Goal: Task Accomplishment & Management: Use online tool/utility

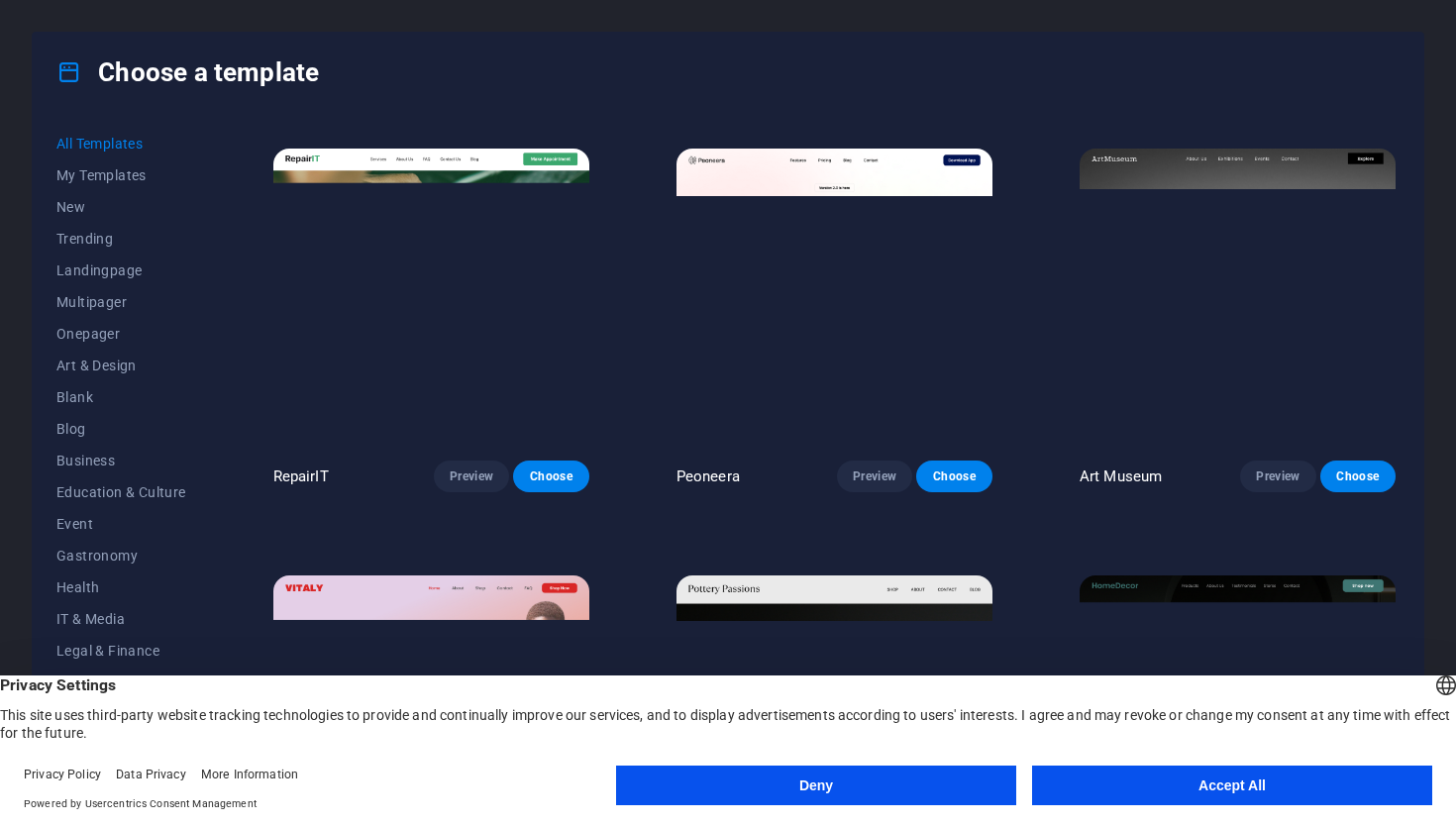
scroll to position [404, 0]
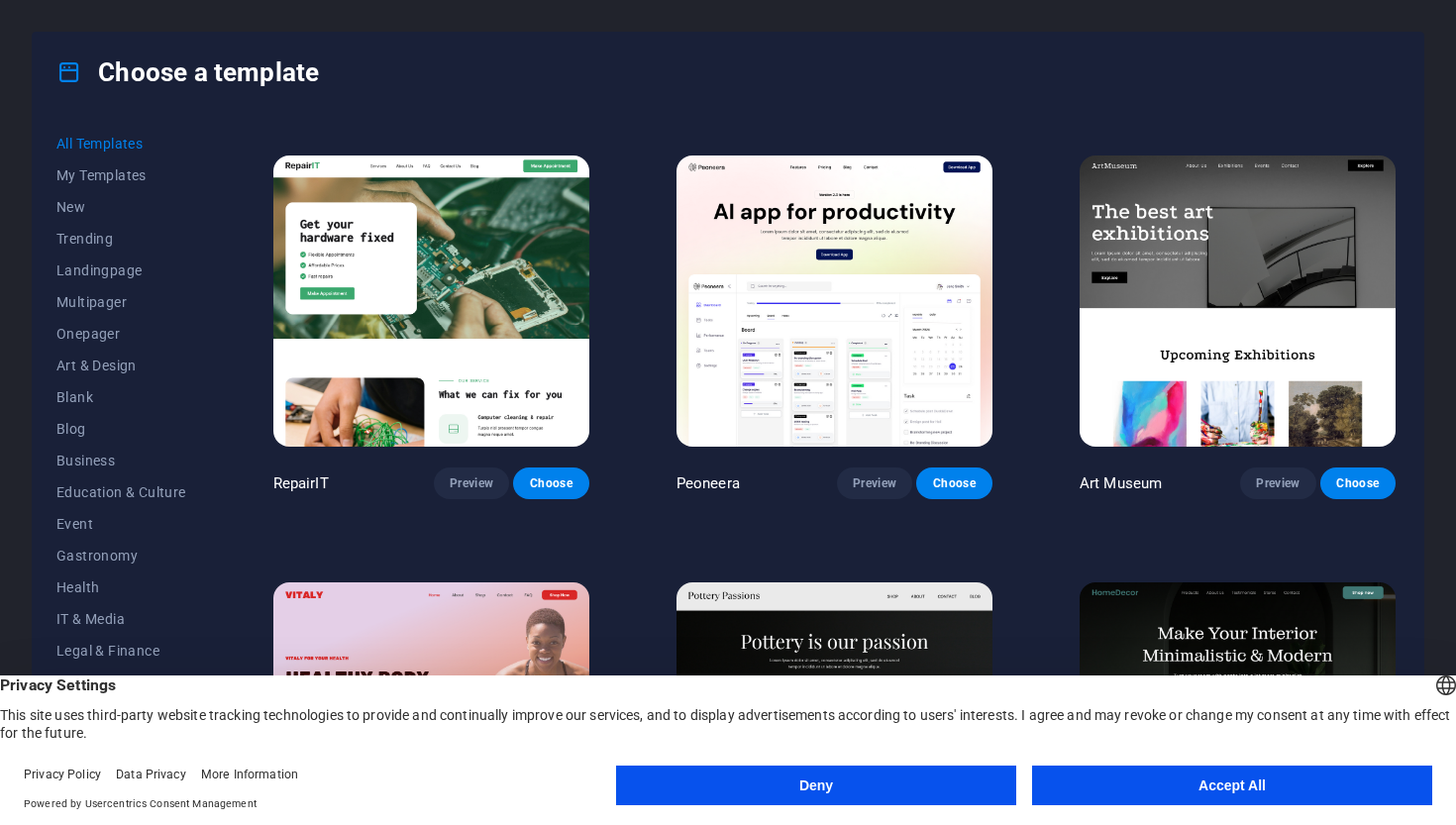
click at [888, 768] on button "Deny" at bounding box center [816, 785] width 401 height 40
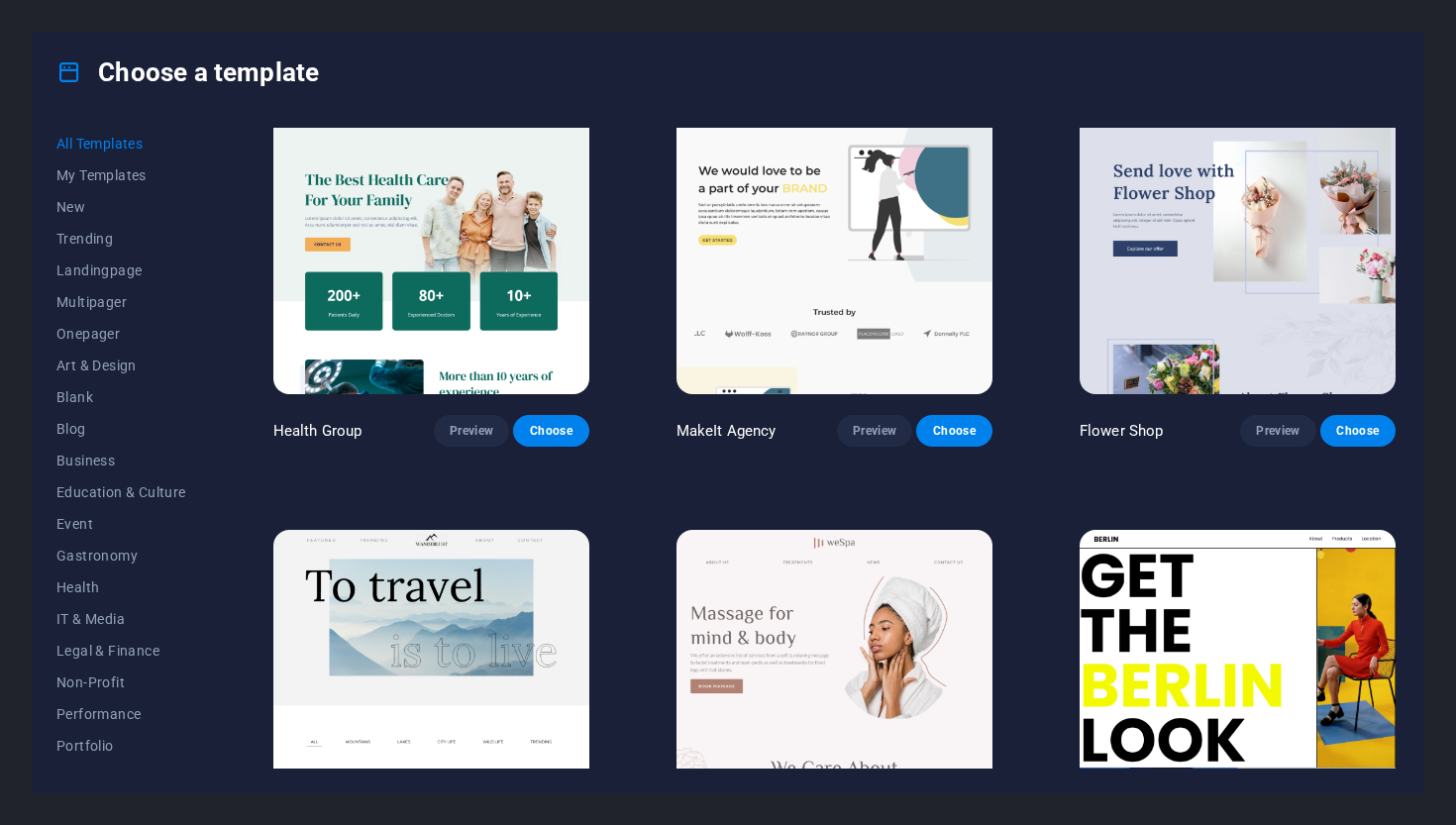
scroll to position [5162, 0]
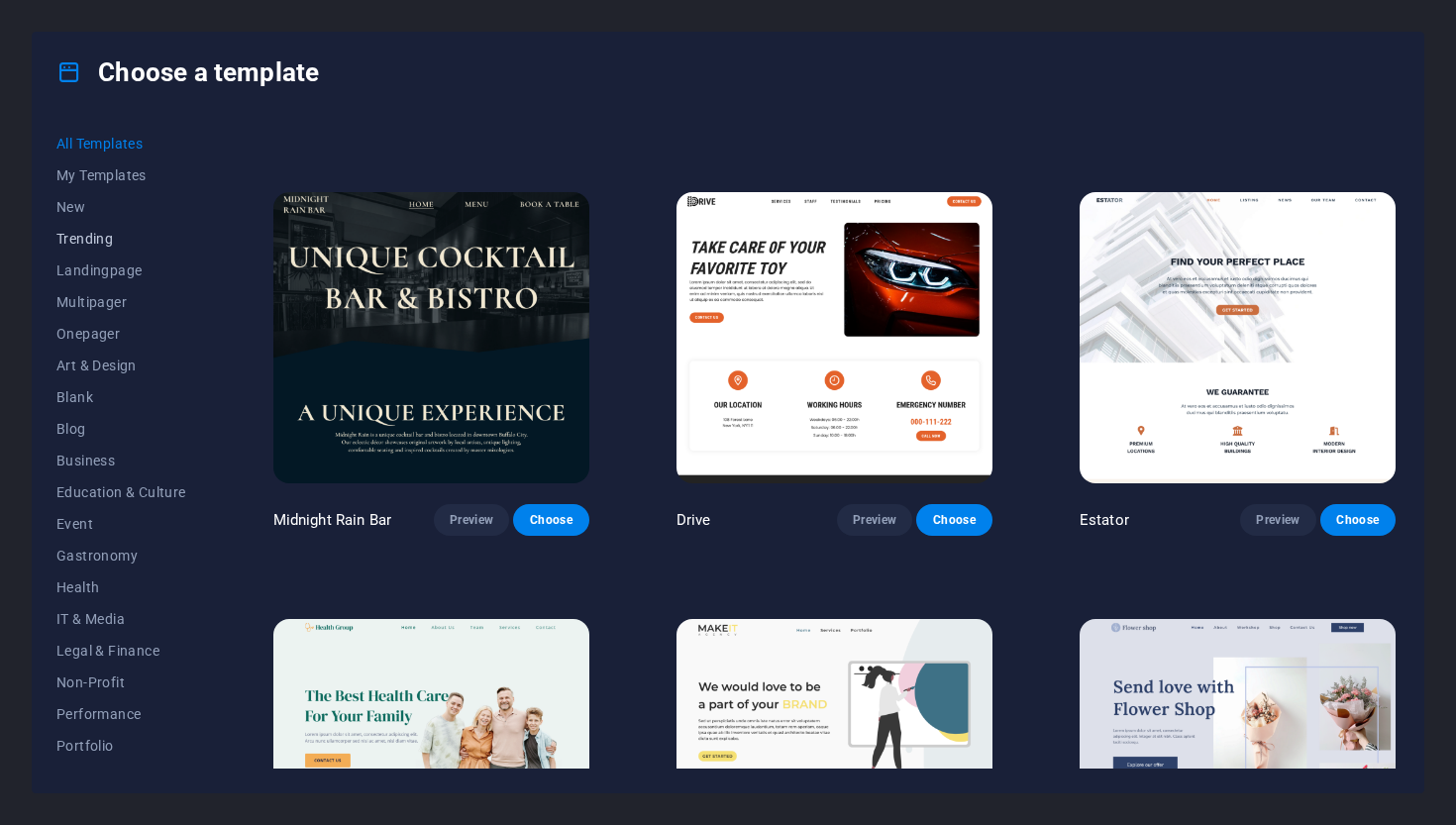
click at [96, 246] on span "Trending" at bounding box center [122, 239] width 130 height 16
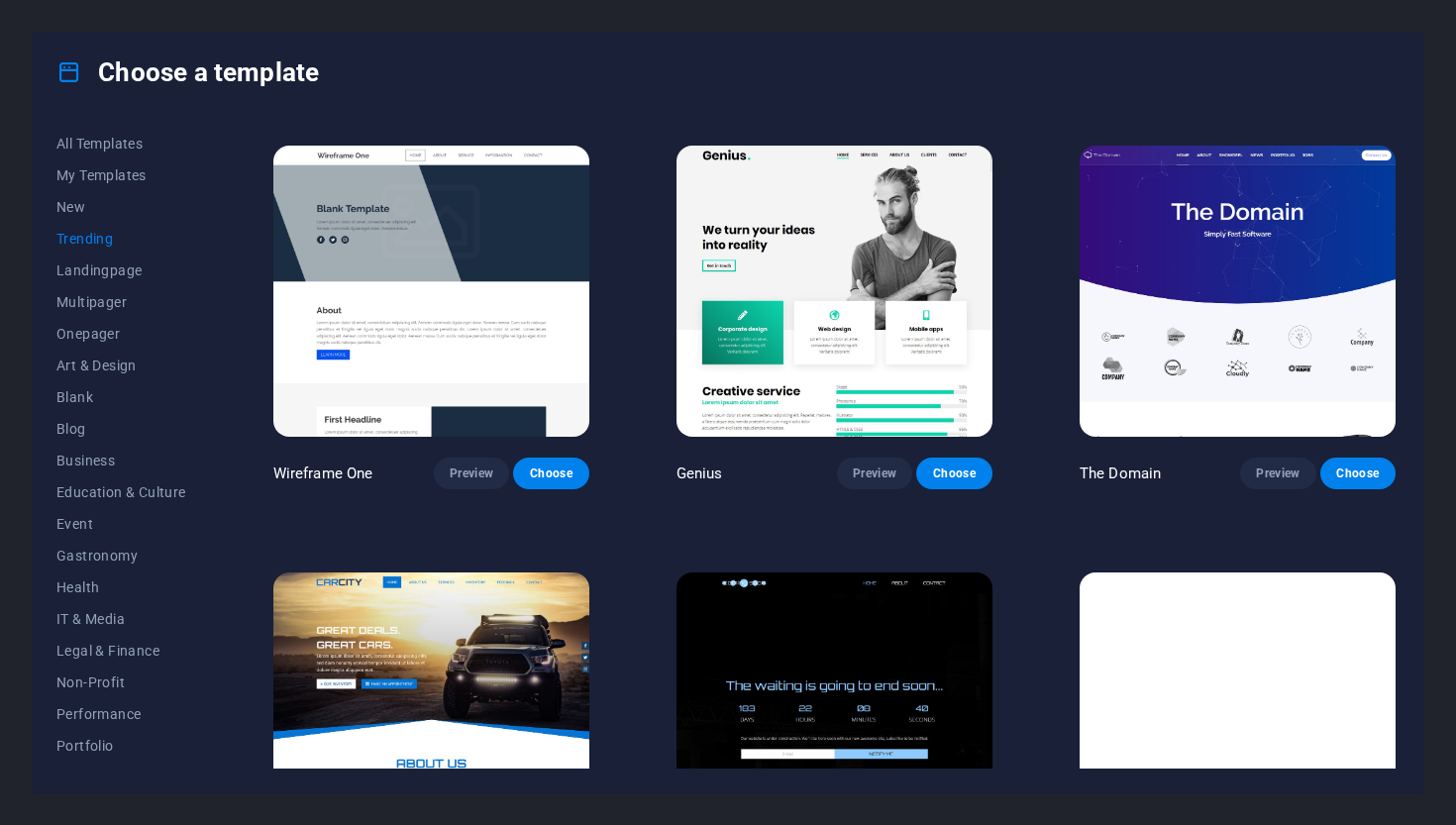
scroll to position [1829, 0]
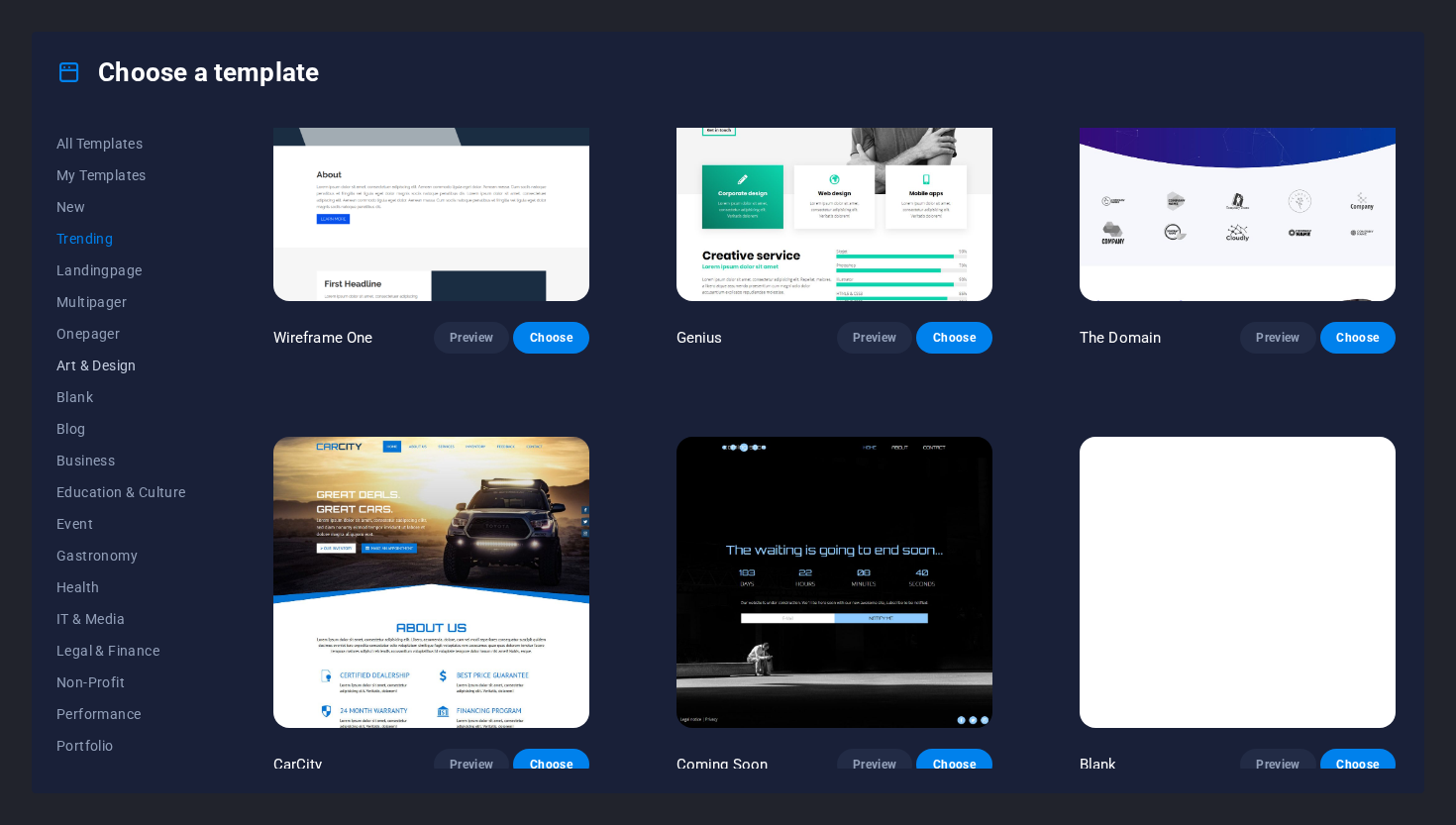
click at [105, 371] on span "Art & Design" at bounding box center [122, 366] width 130 height 16
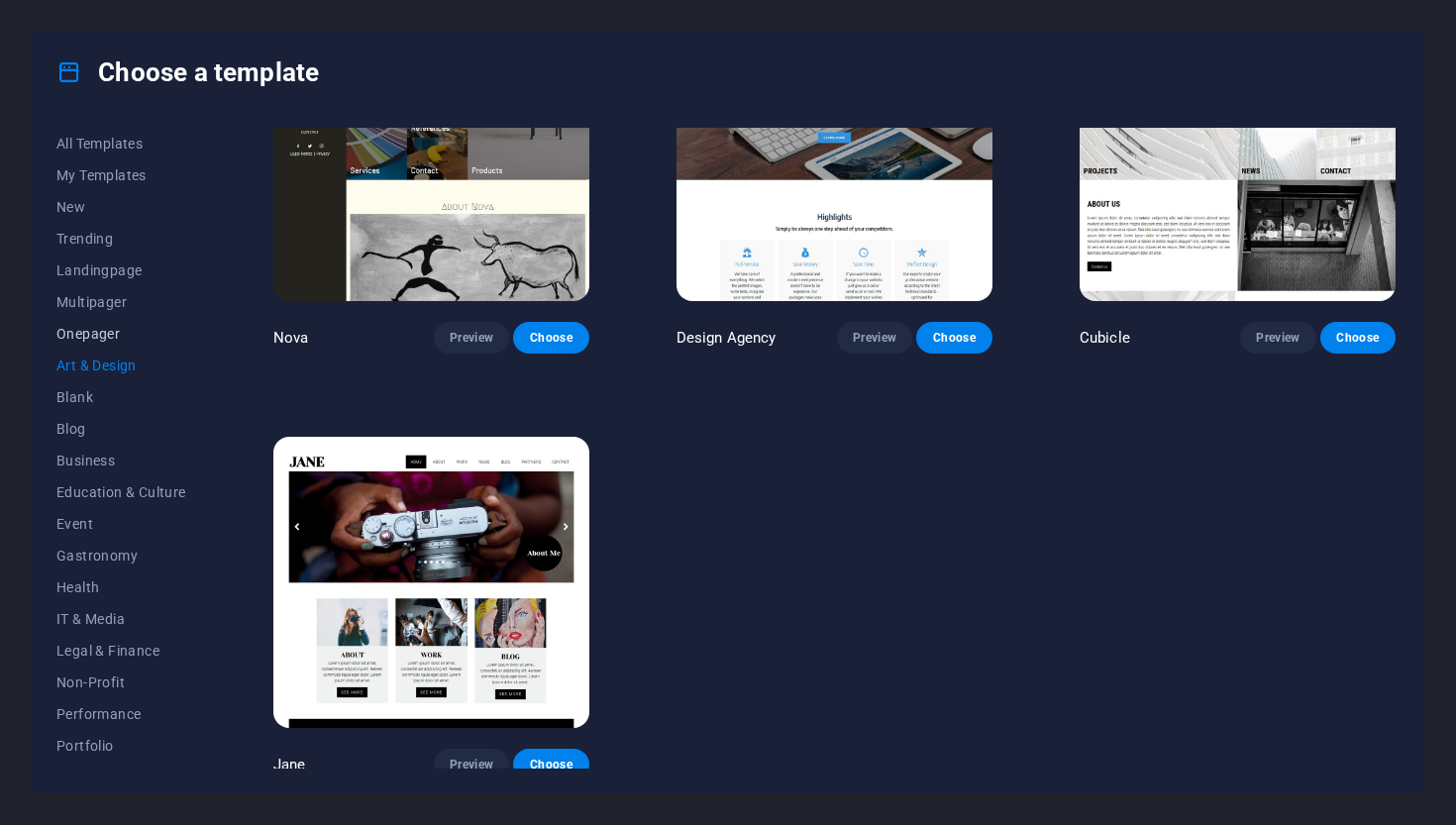
click at [100, 326] on span "Onepager" at bounding box center [122, 334] width 130 height 16
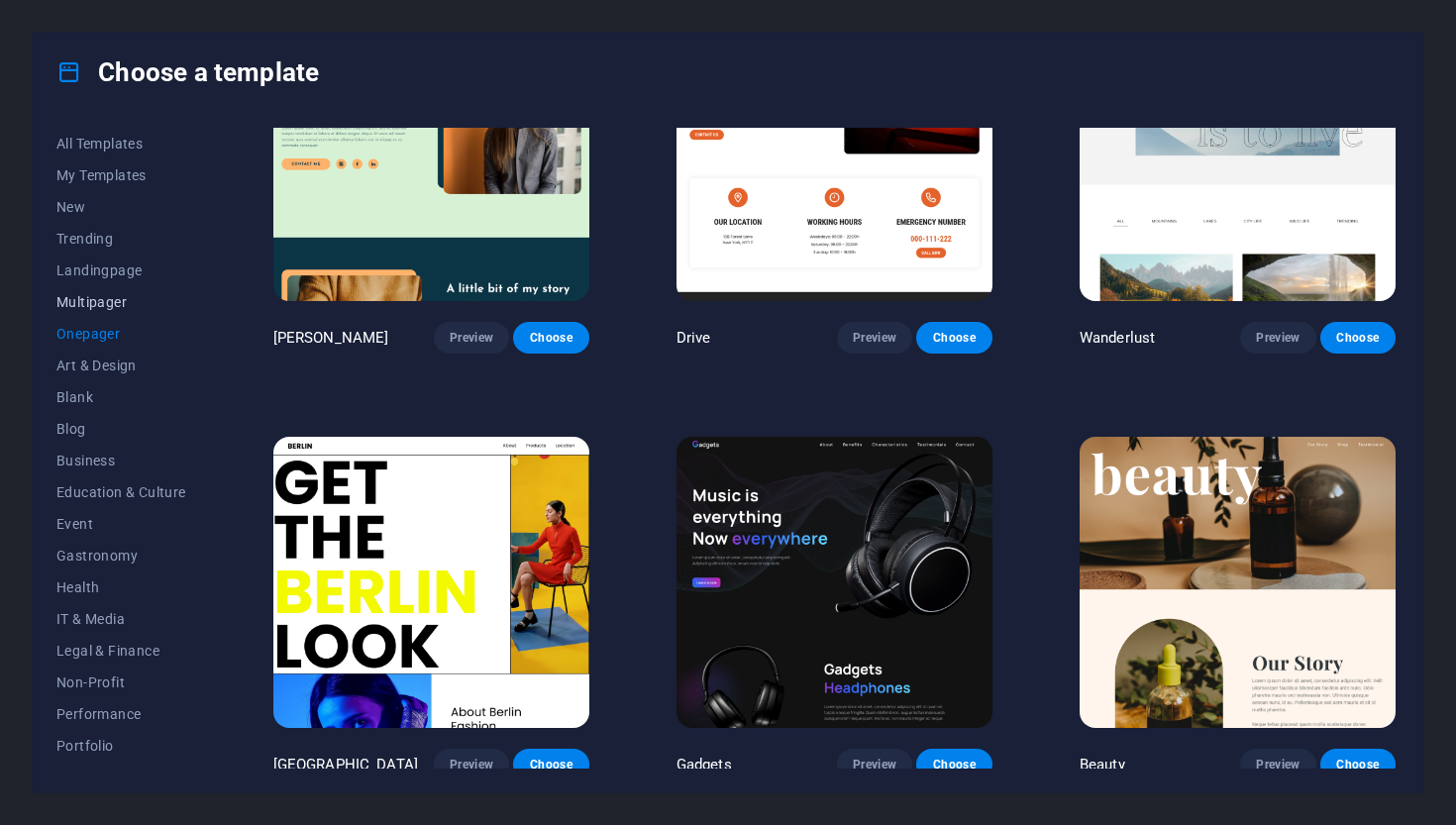
click at [105, 306] on span "Multipager" at bounding box center [122, 302] width 130 height 16
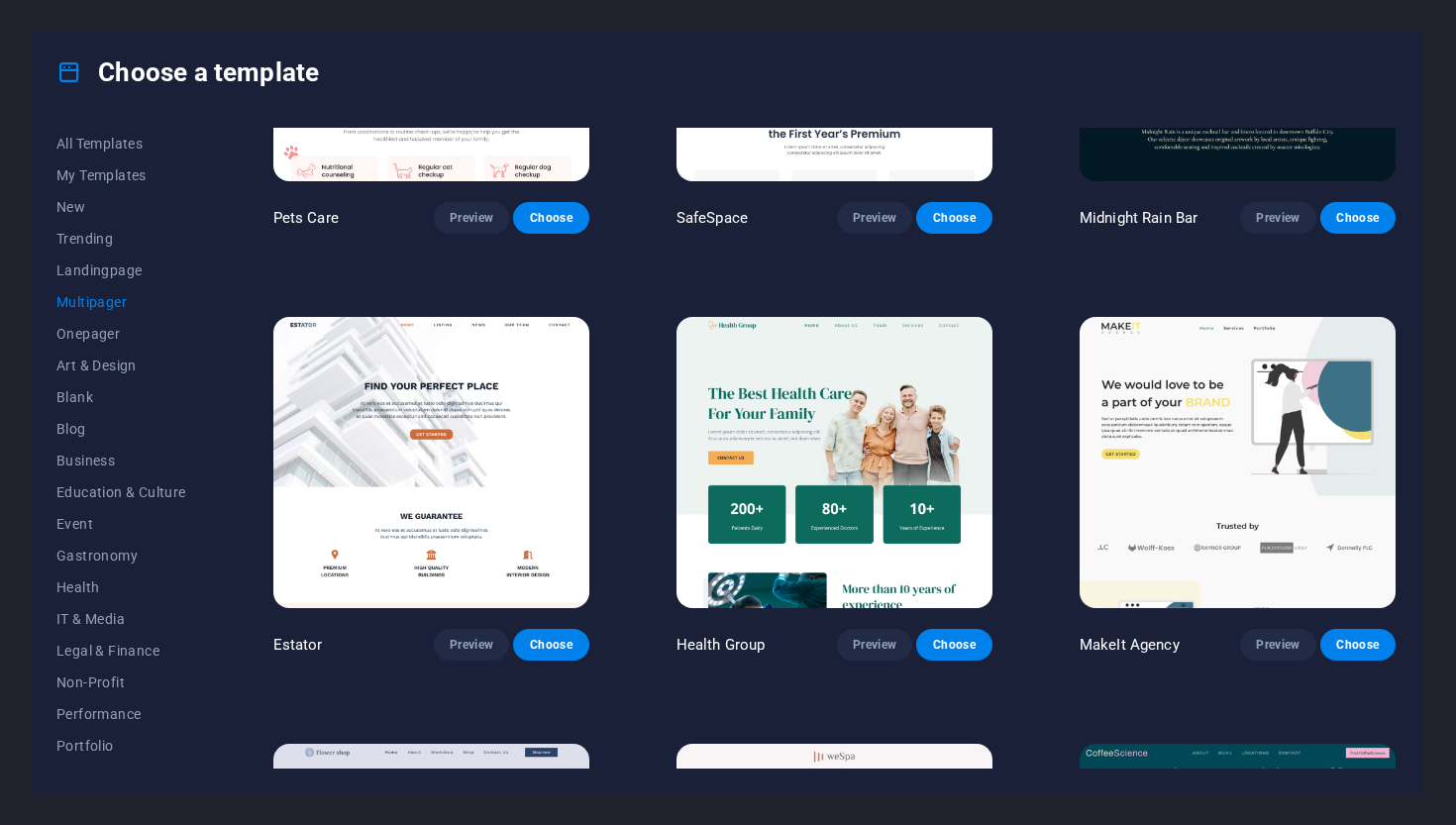
scroll to position [3308, 0]
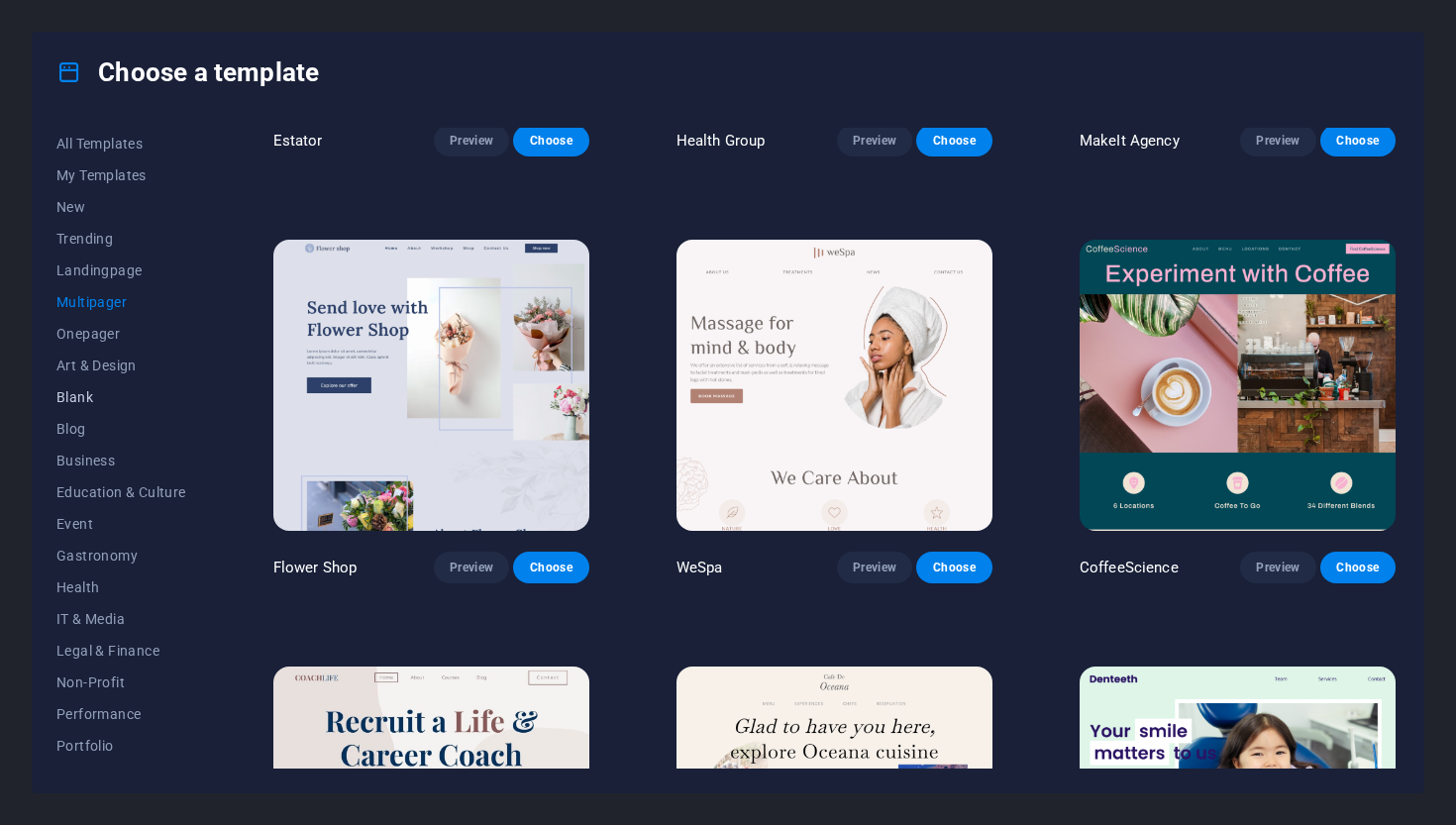
click at [117, 391] on span "Blank" at bounding box center [122, 398] width 130 height 16
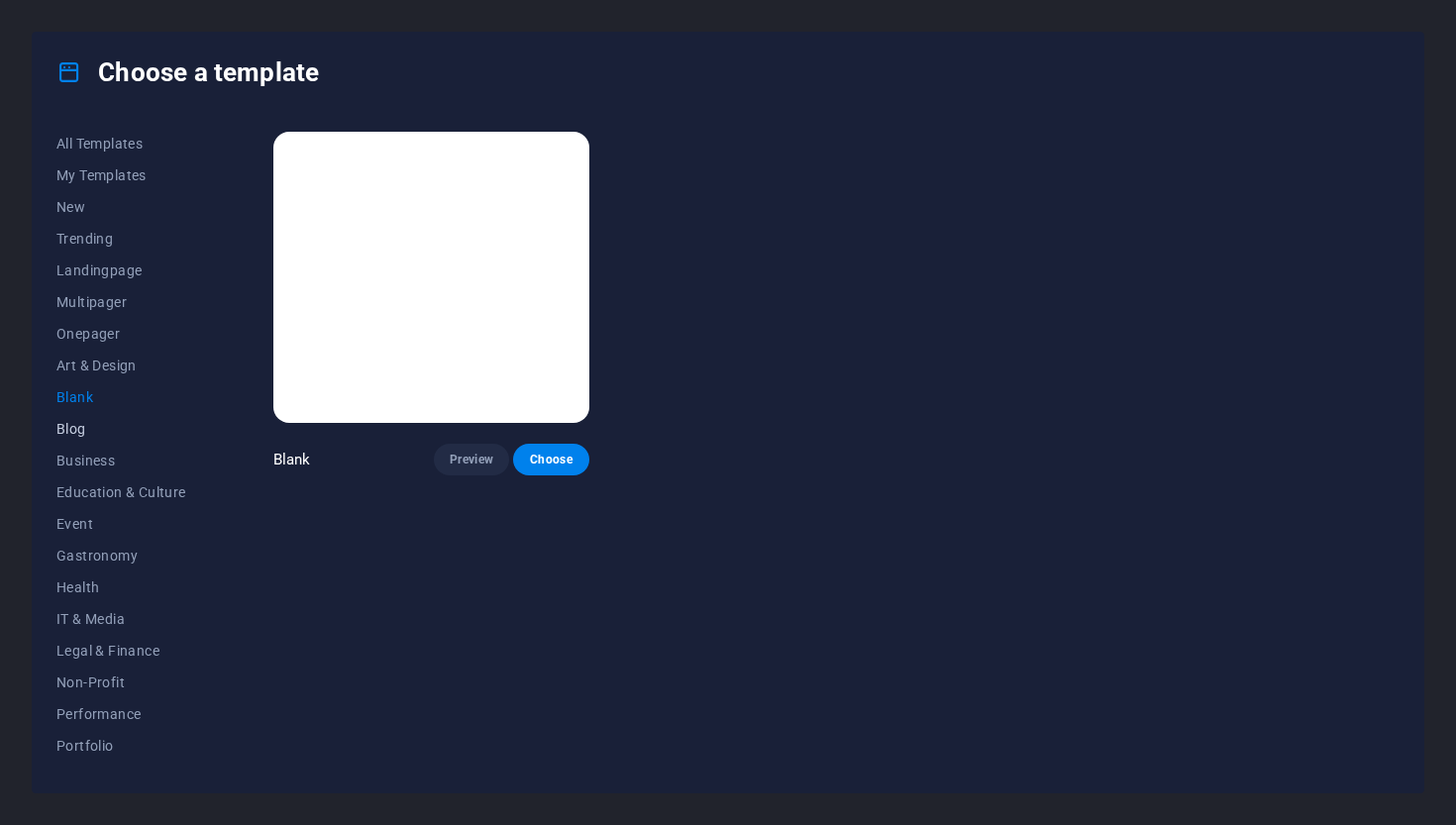
click at [99, 437] on button "Blog" at bounding box center [122, 429] width 130 height 32
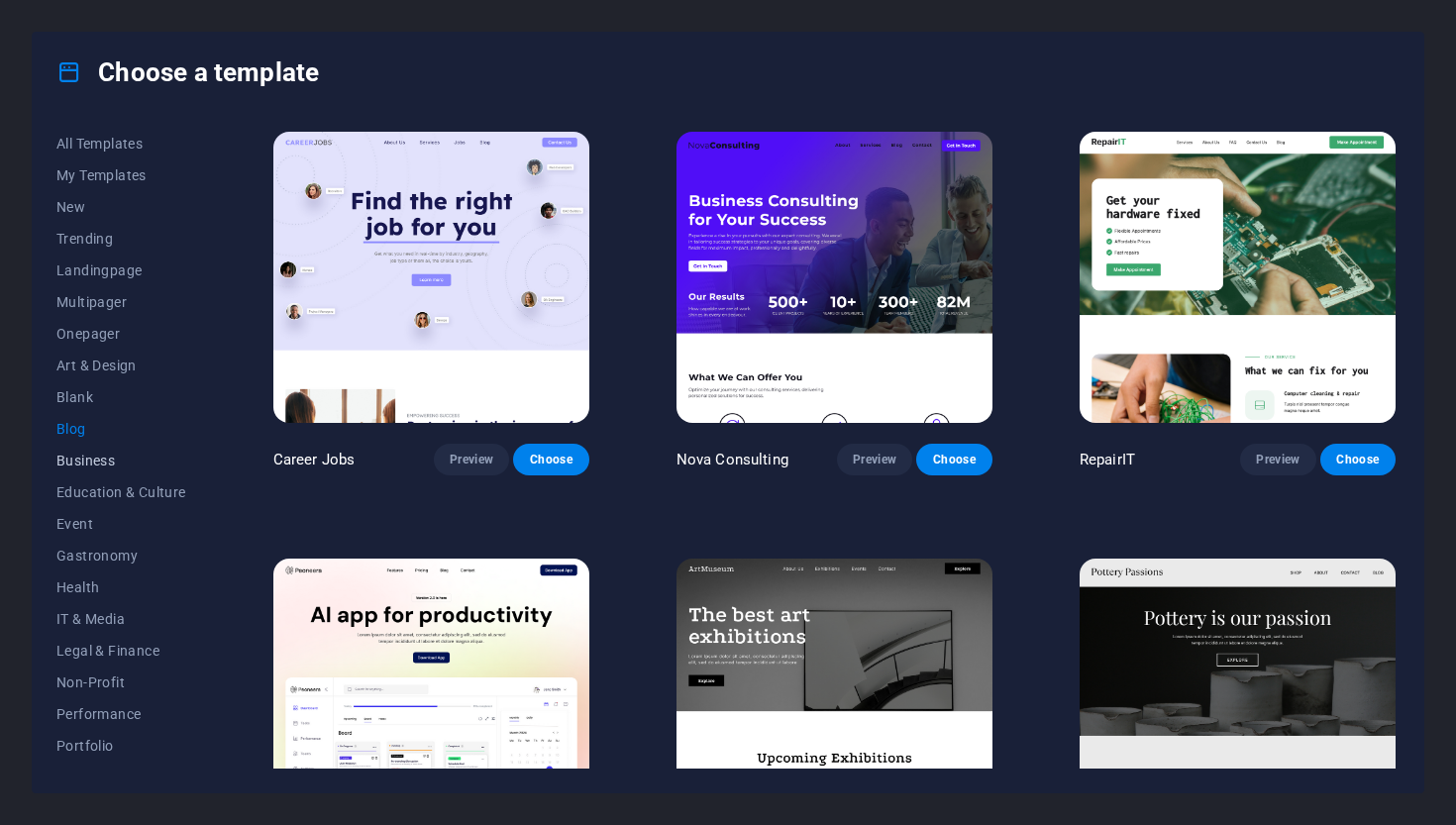
click at [100, 467] on span "Business" at bounding box center [122, 460] width 130 height 16
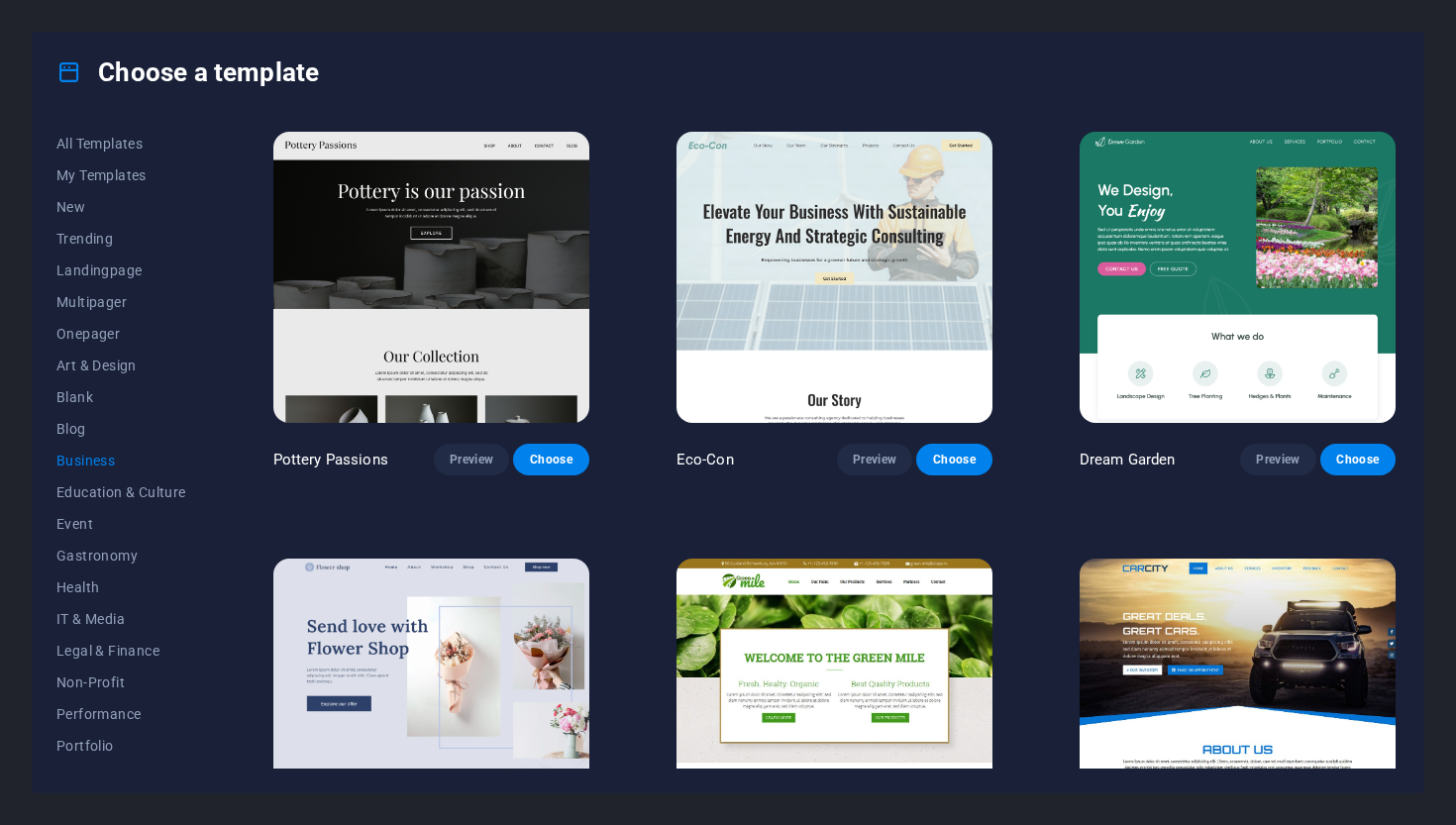
scroll to position [4, 0]
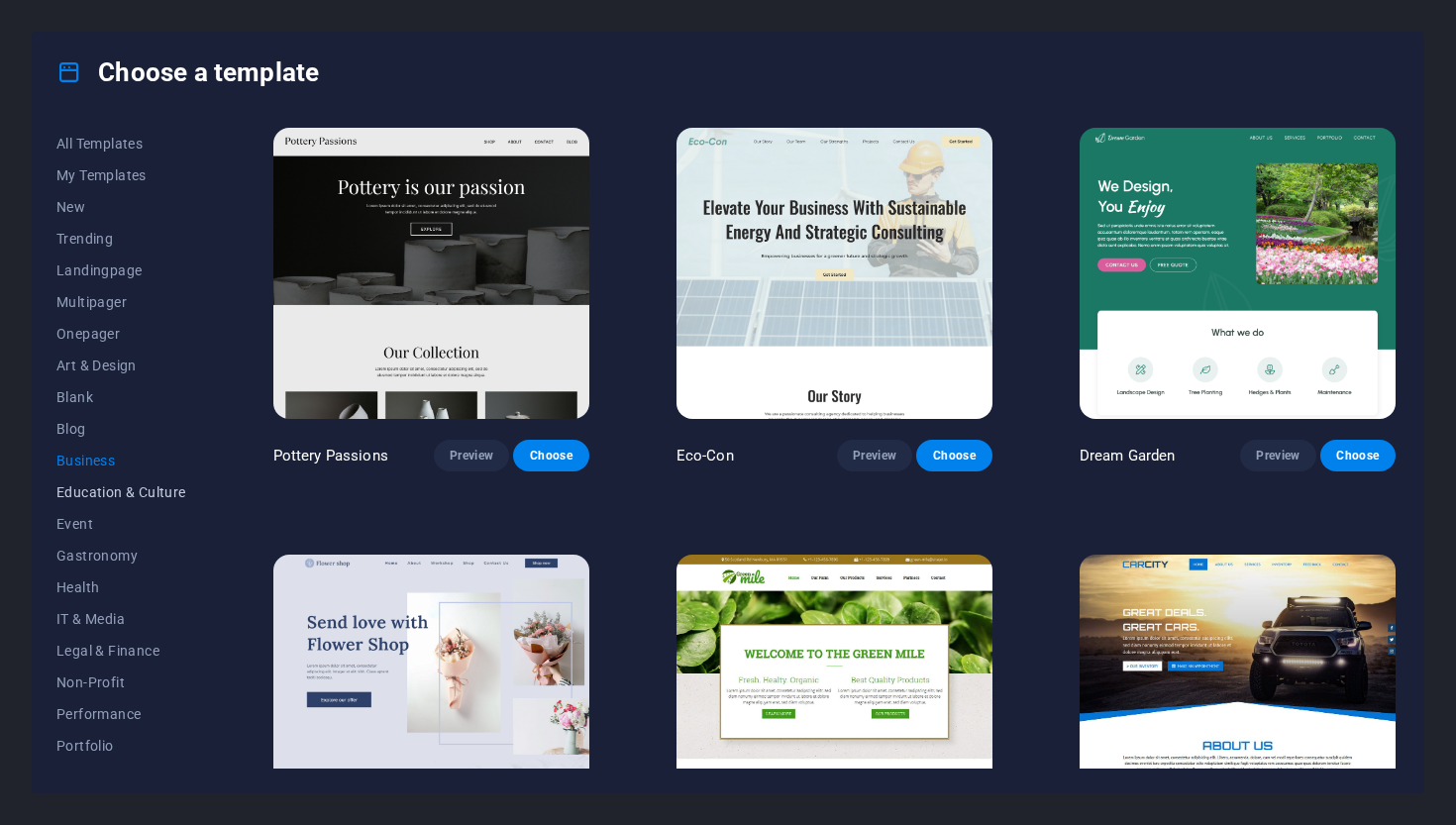
click at [121, 498] on span "Education & Culture" at bounding box center [122, 492] width 130 height 16
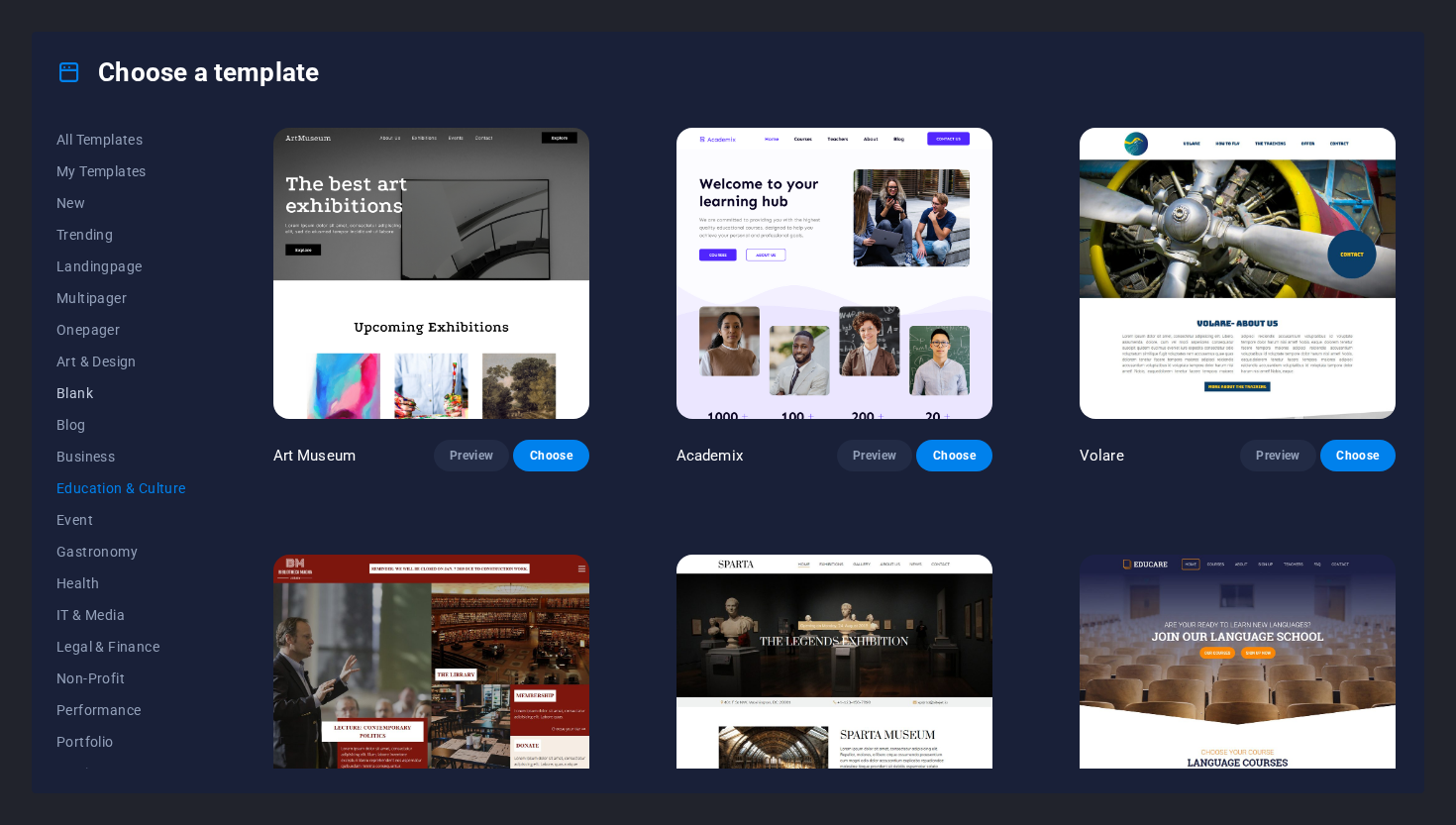
scroll to position [183, 0]
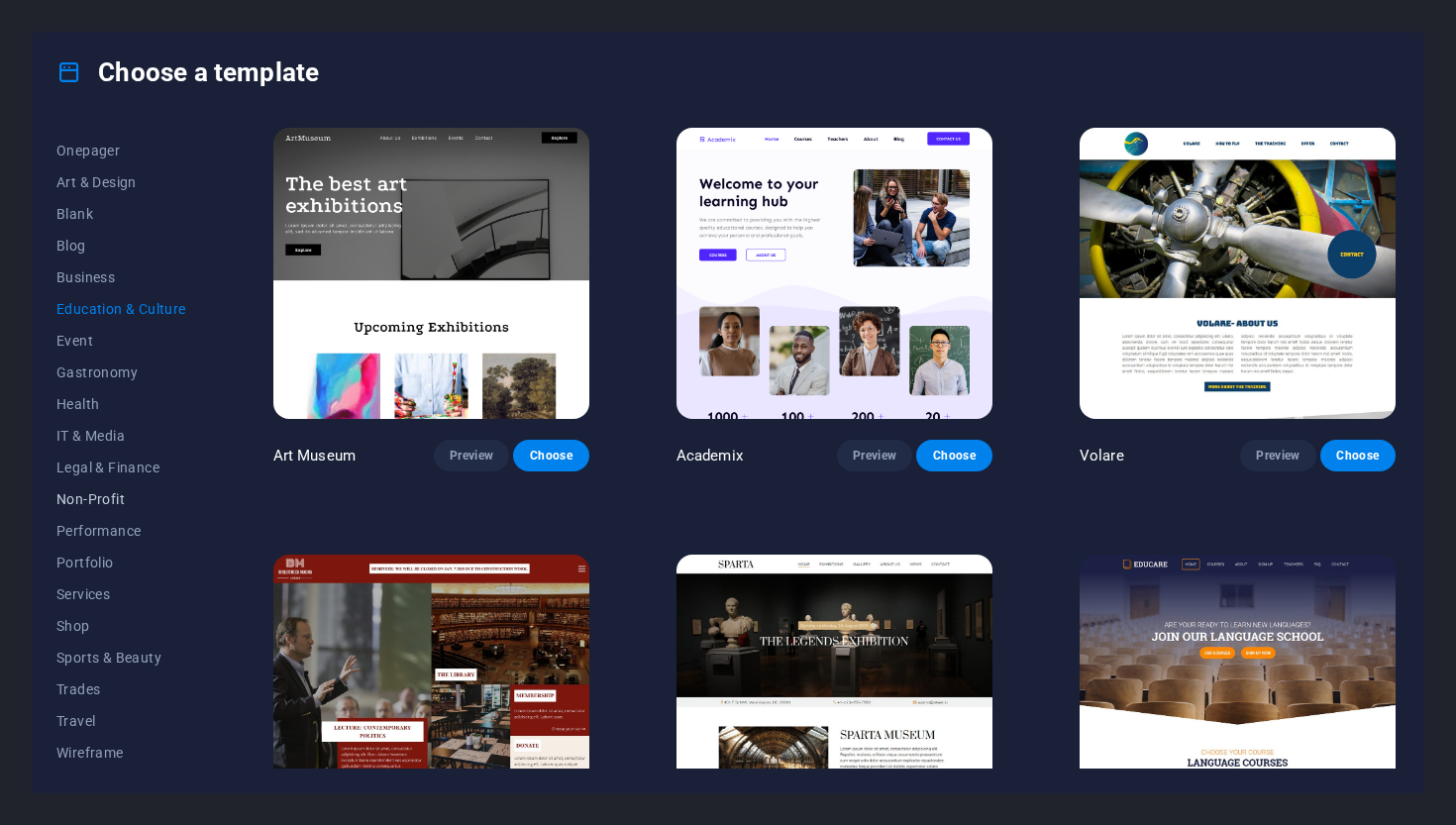
click at [126, 496] on span "Non-Profit" at bounding box center [122, 499] width 130 height 16
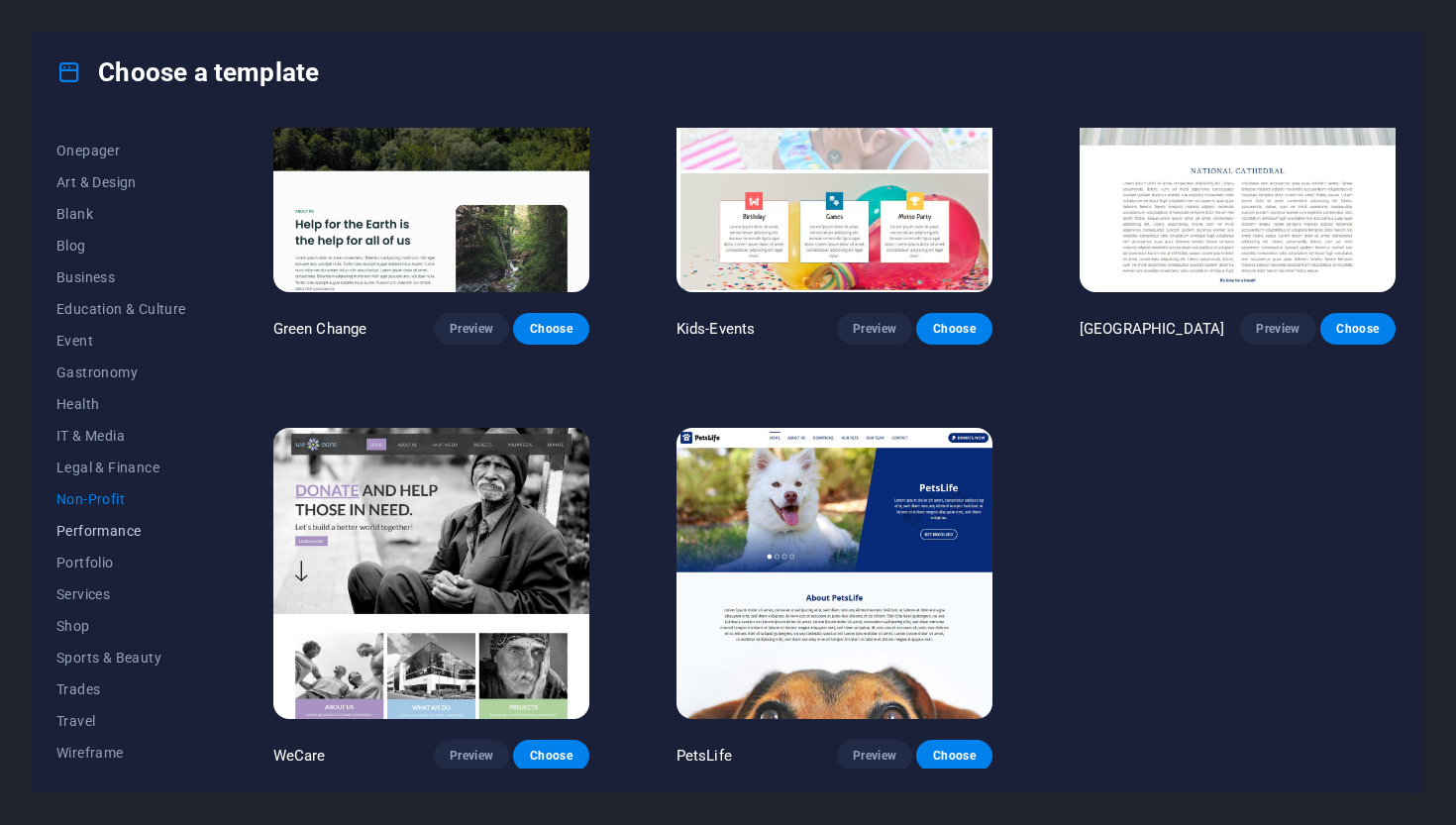
scroll to position [130, 0]
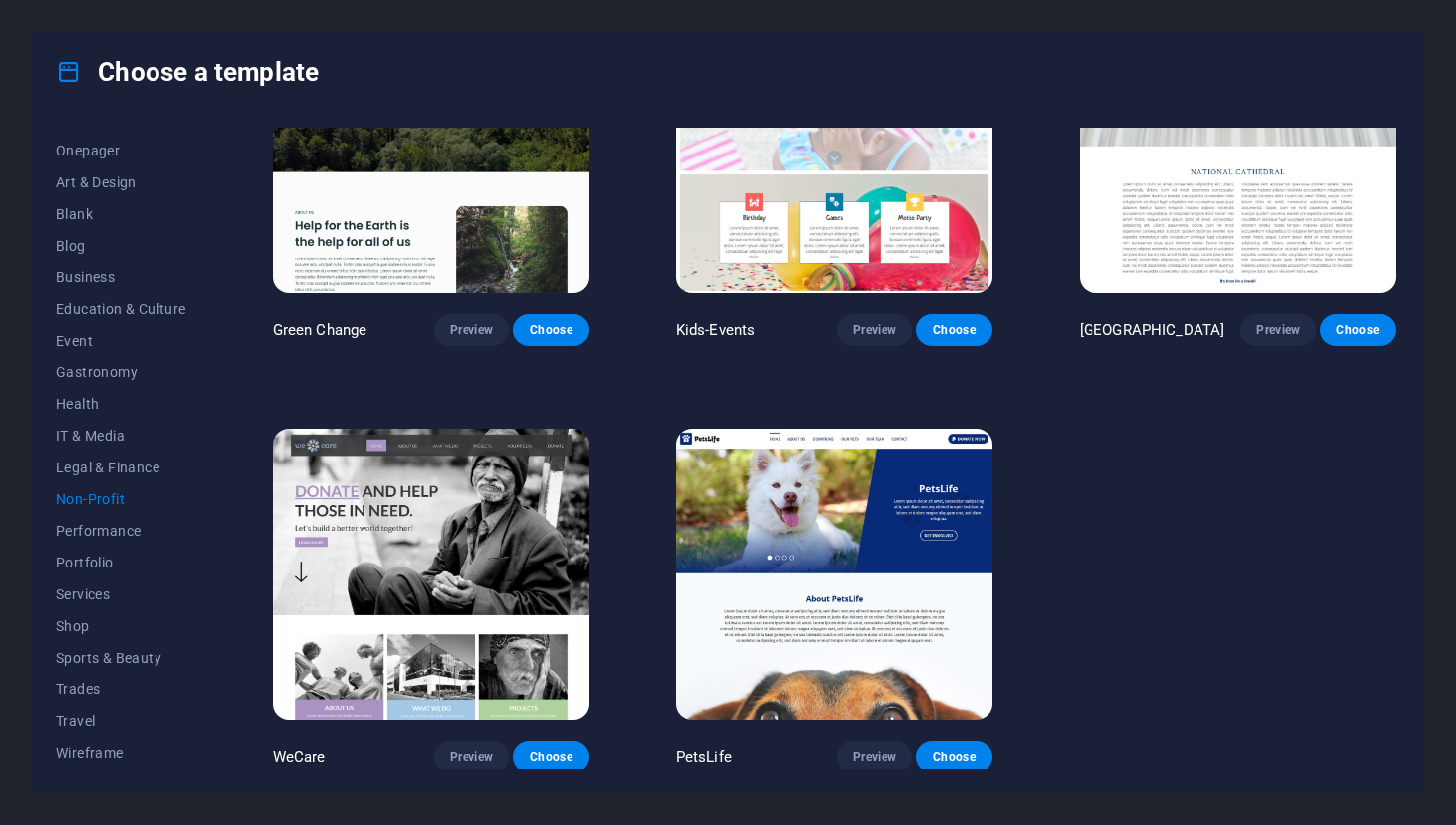
click at [972, 488] on img at bounding box center [834, 574] width 316 height 291
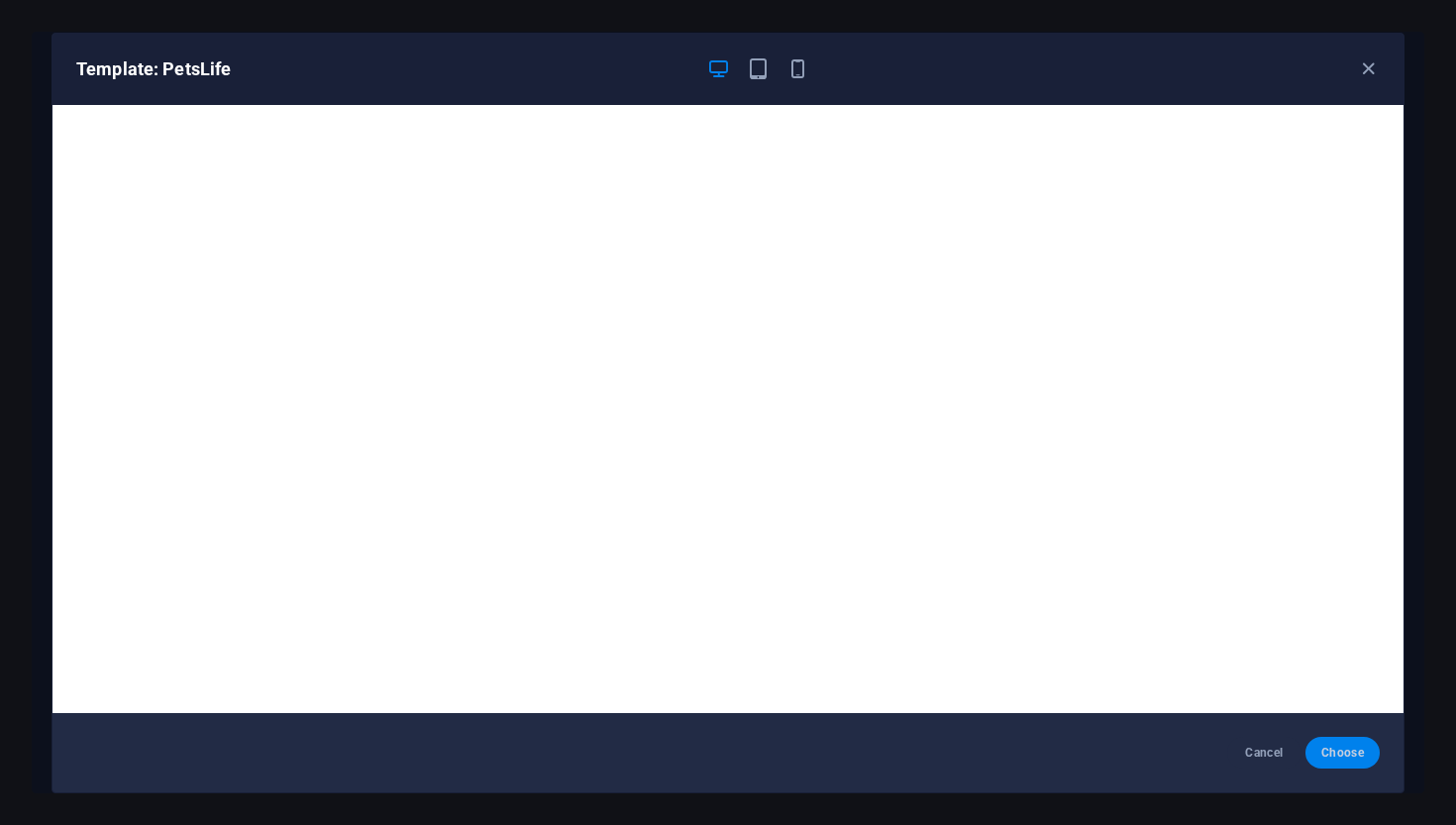
click at [1343, 755] on span "Choose" at bounding box center [1342, 753] width 43 height 16
